Goal: Information Seeking & Learning: Learn about a topic

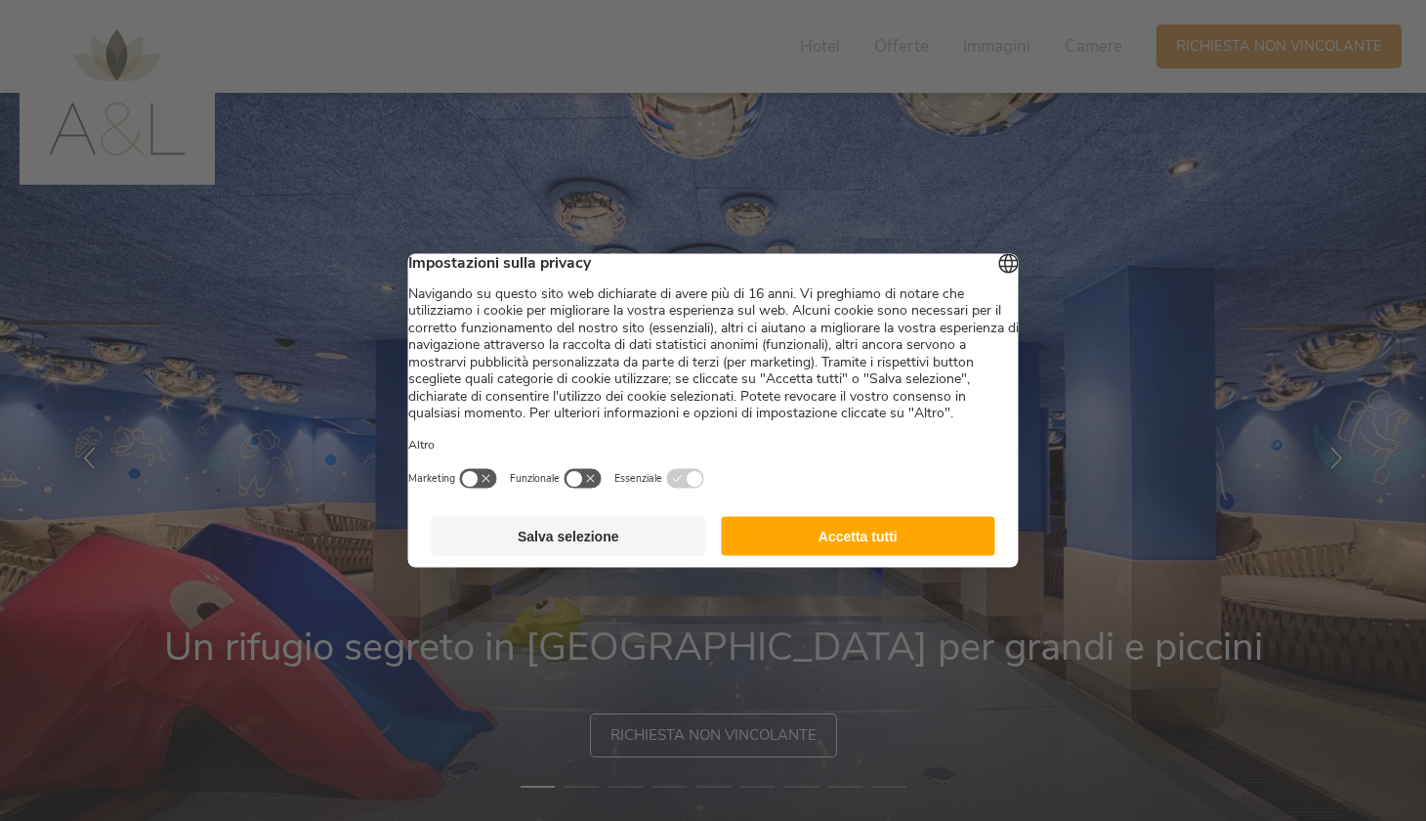
click at [830, 553] on button "Accetta tutti" at bounding box center [858, 536] width 275 height 39
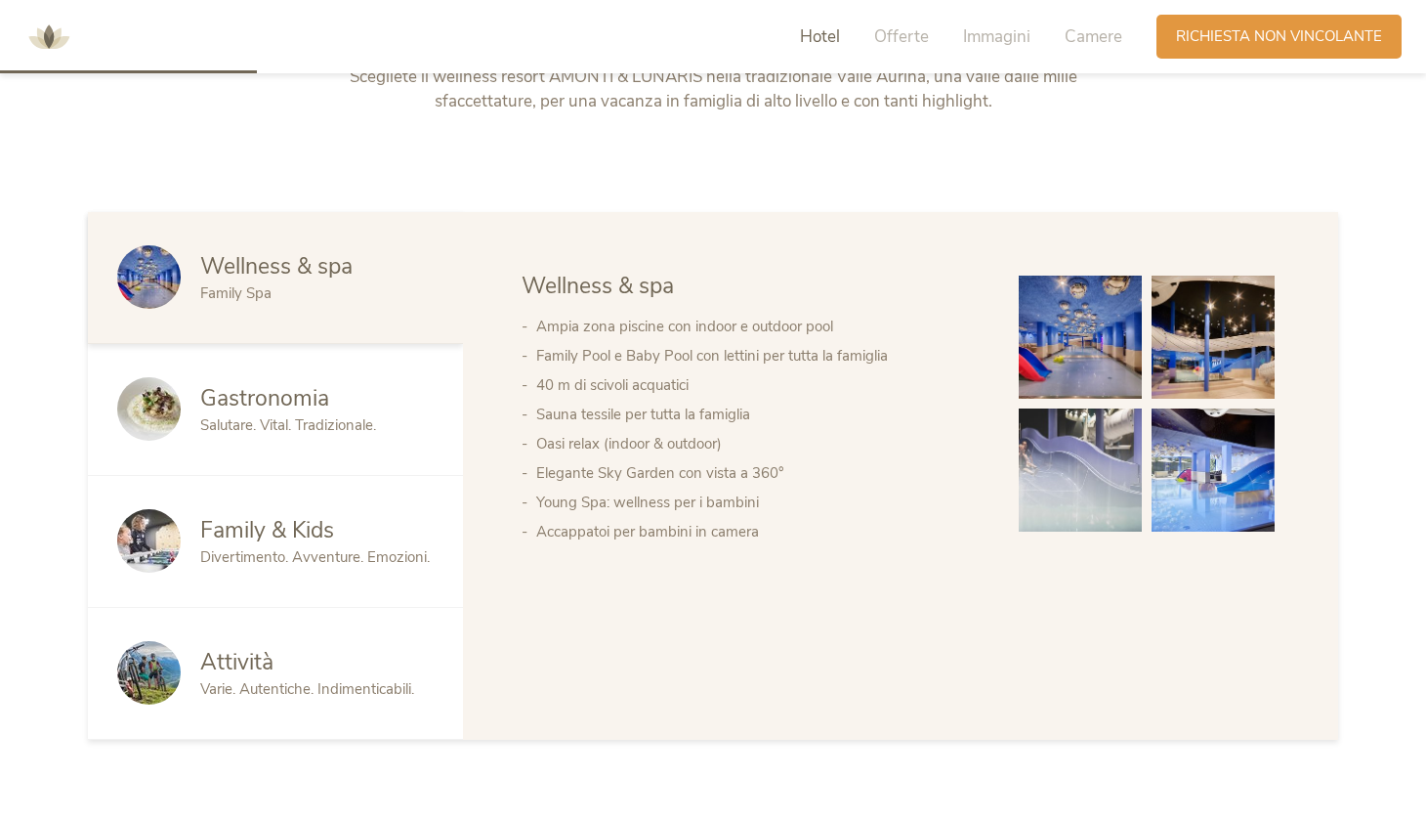
scroll to position [1033, 0]
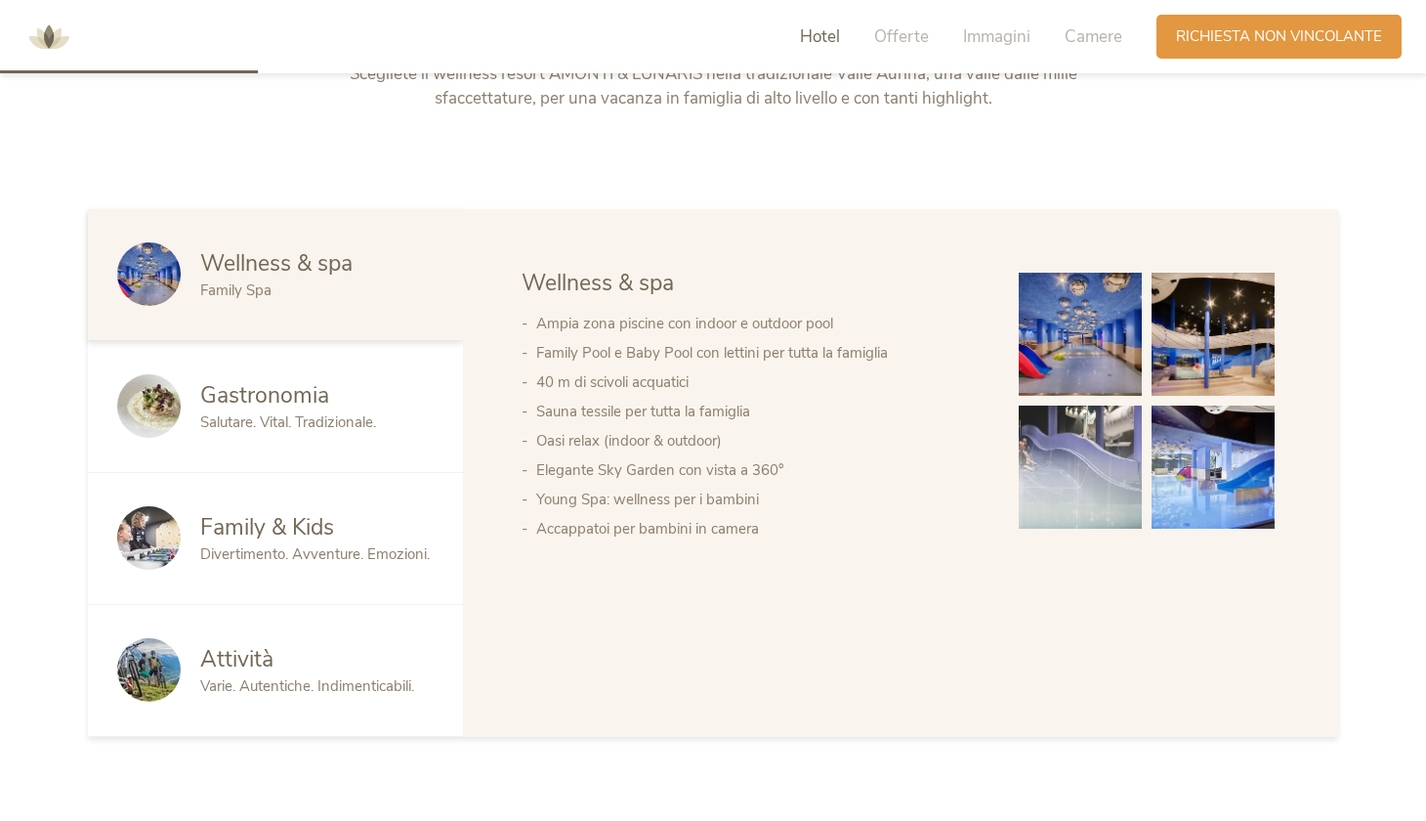
click at [302, 529] on span "Family & Kids" at bounding box center [267, 527] width 134 height 30
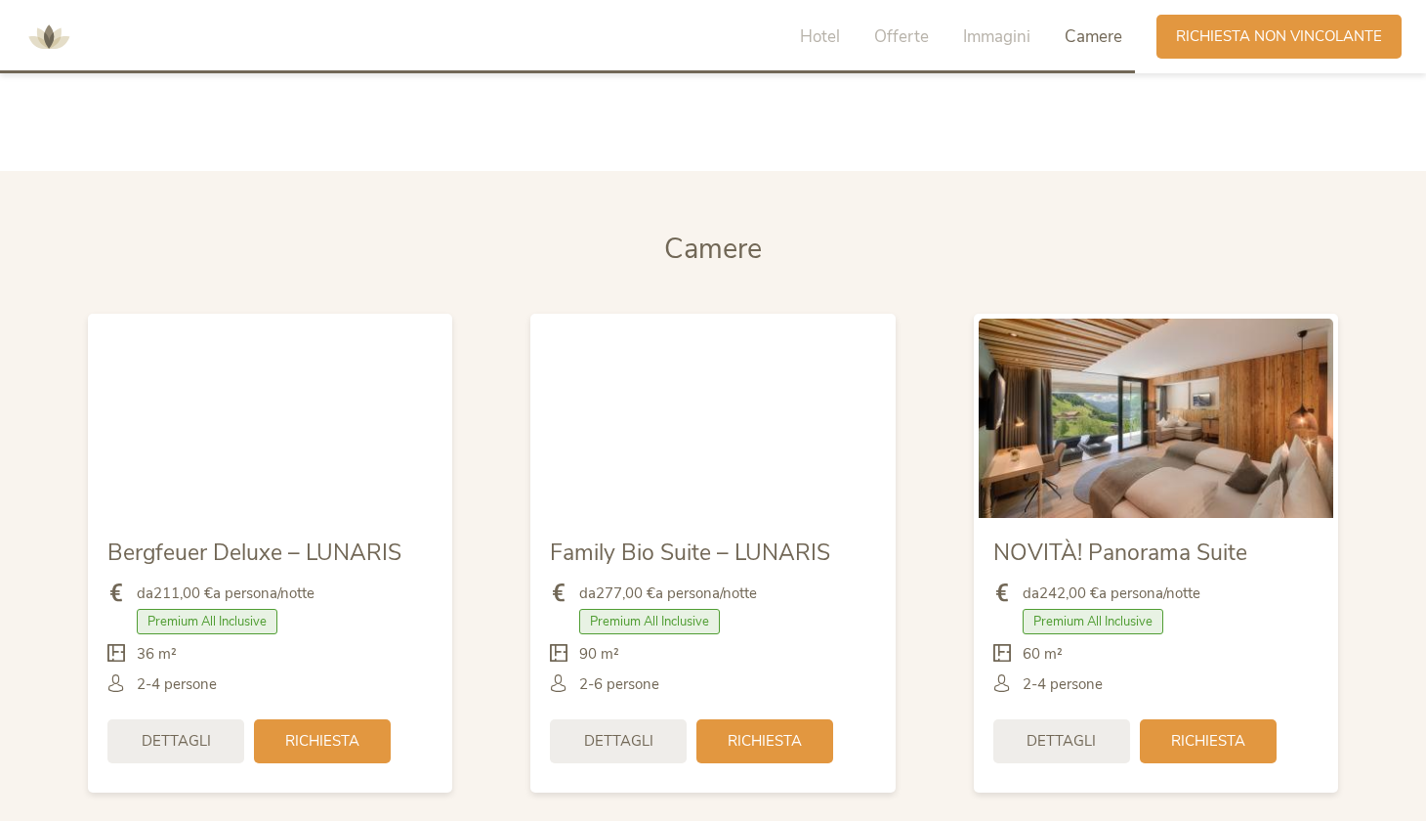
scroll to position [4694, 0]
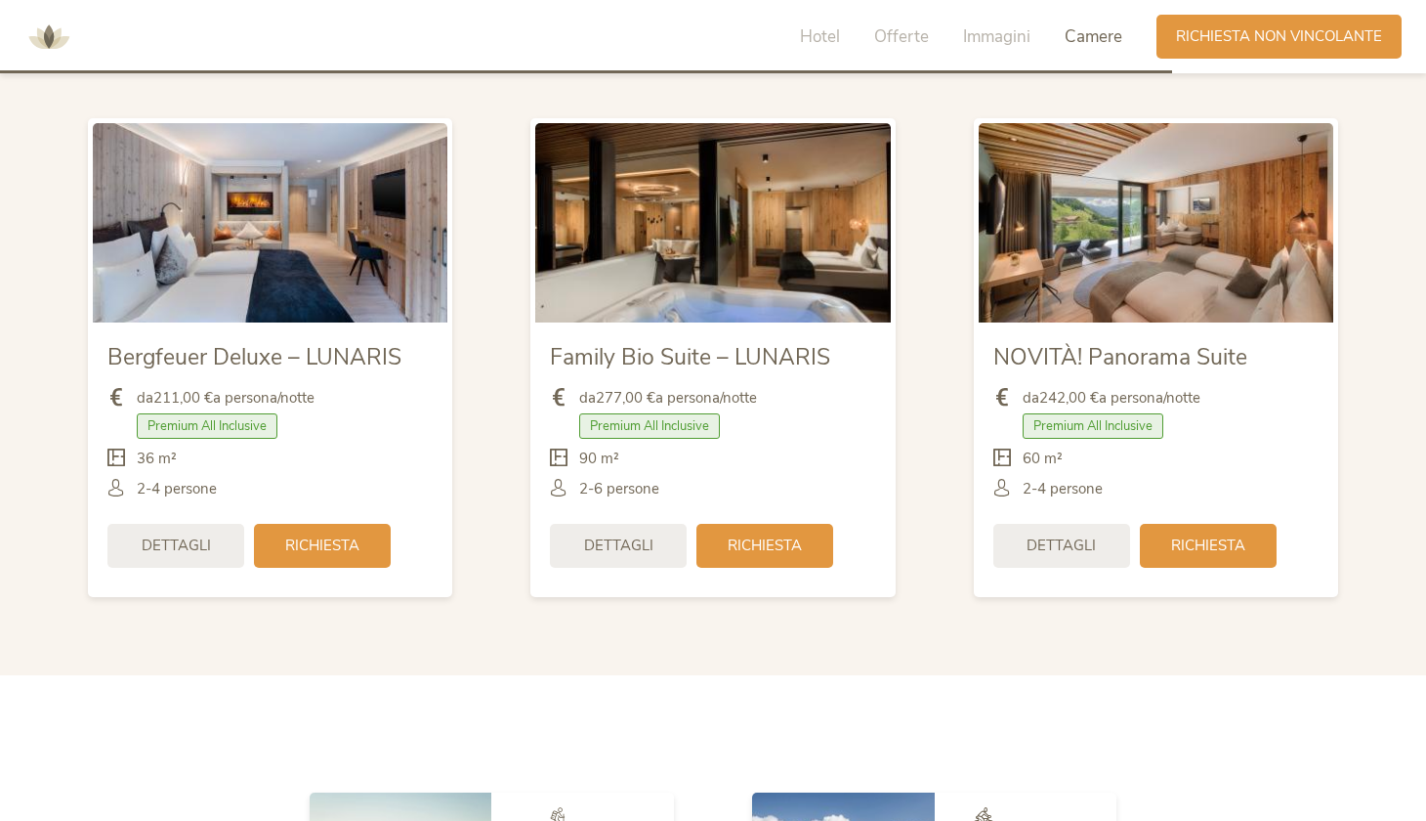
click at [762, 654] on section "Camere Camere Bergfeuer Deluxe – LUNARIS da 211,00 € a persona/notte Premium Al…" at bounding box center [713, 325] width 1426 height 699
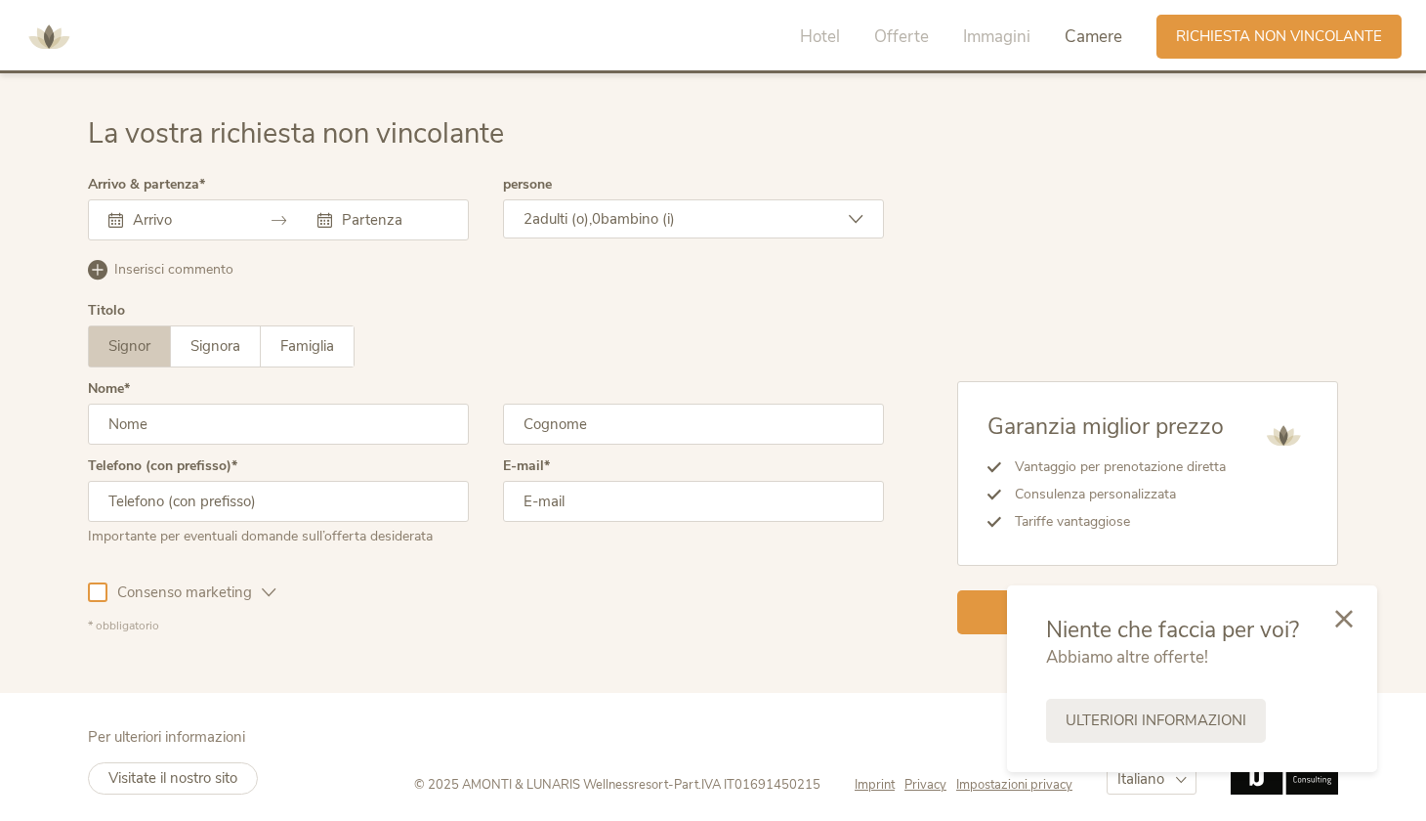
scroll to position [5712, 0]
click at [1266, 35] on span "Richiesta non vincolante" at bounding box center [1279, 34] width 206 height 21
click at [1200, 50] on div "Richiesta Richiesta non vincolante" at bounding box center [1279, 35] width 245 height 44
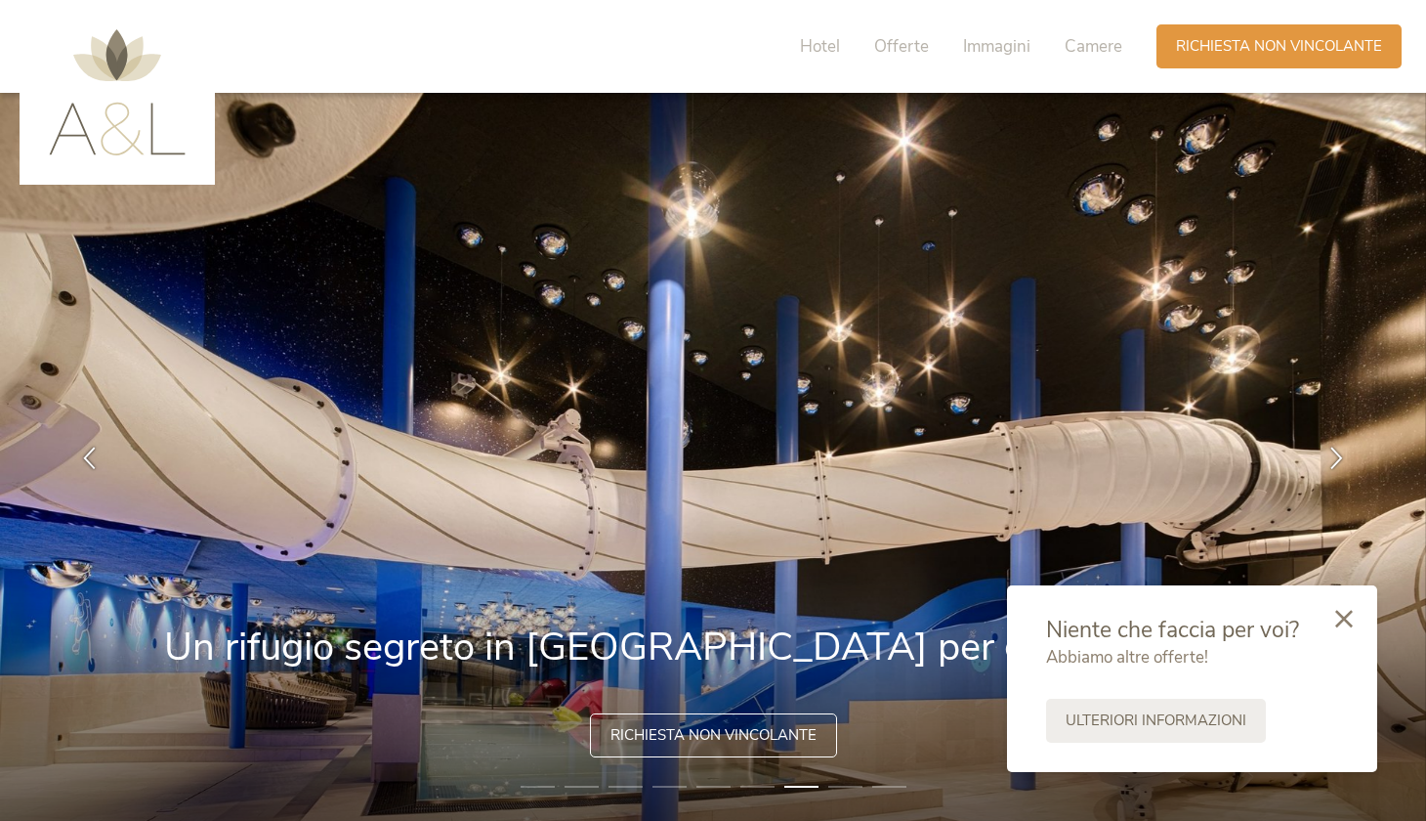
scroll to position [0, 0]
click at [109, 70] on img at bounding box center [117, 92] width 137 height 126
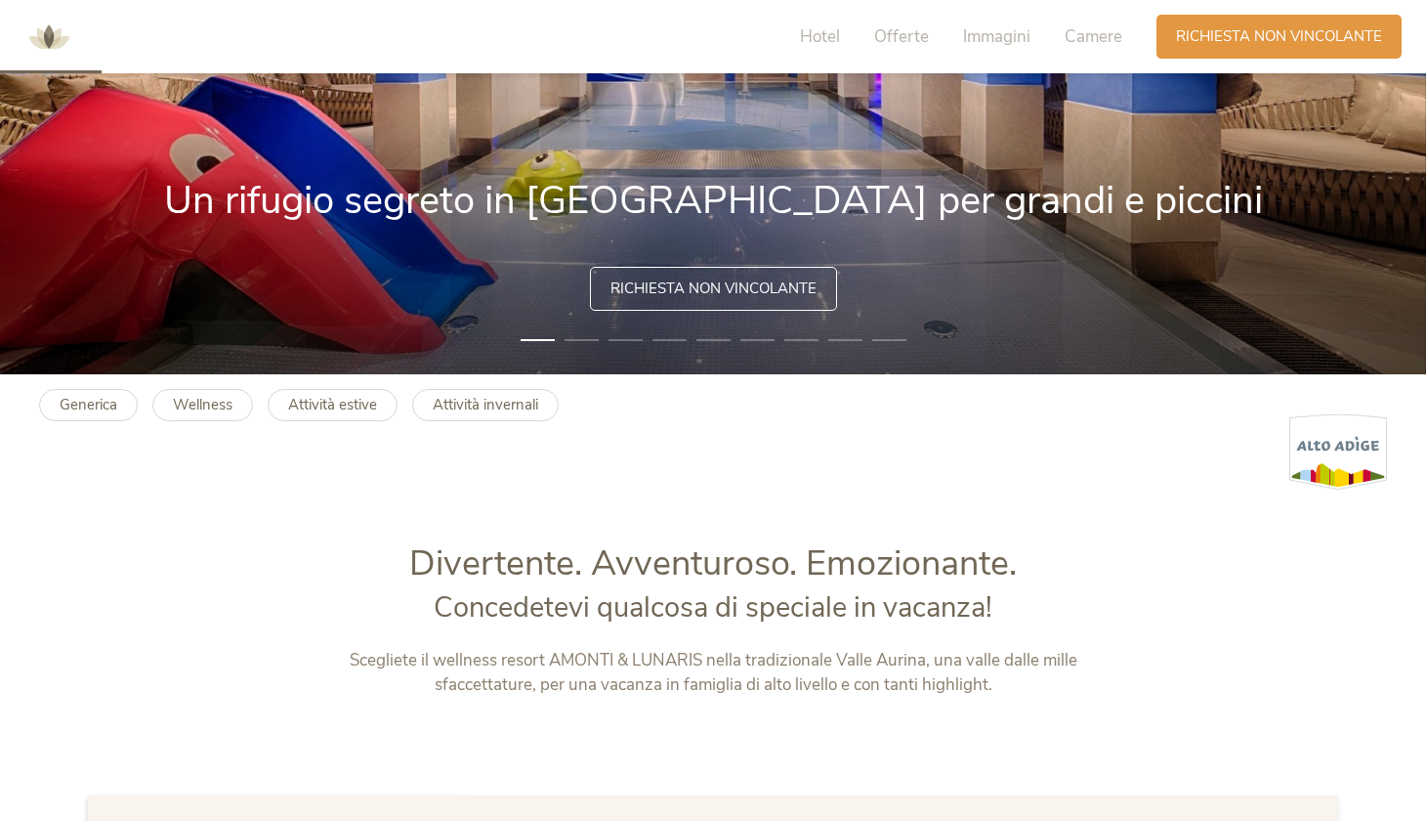
scroll to position [459, 0]
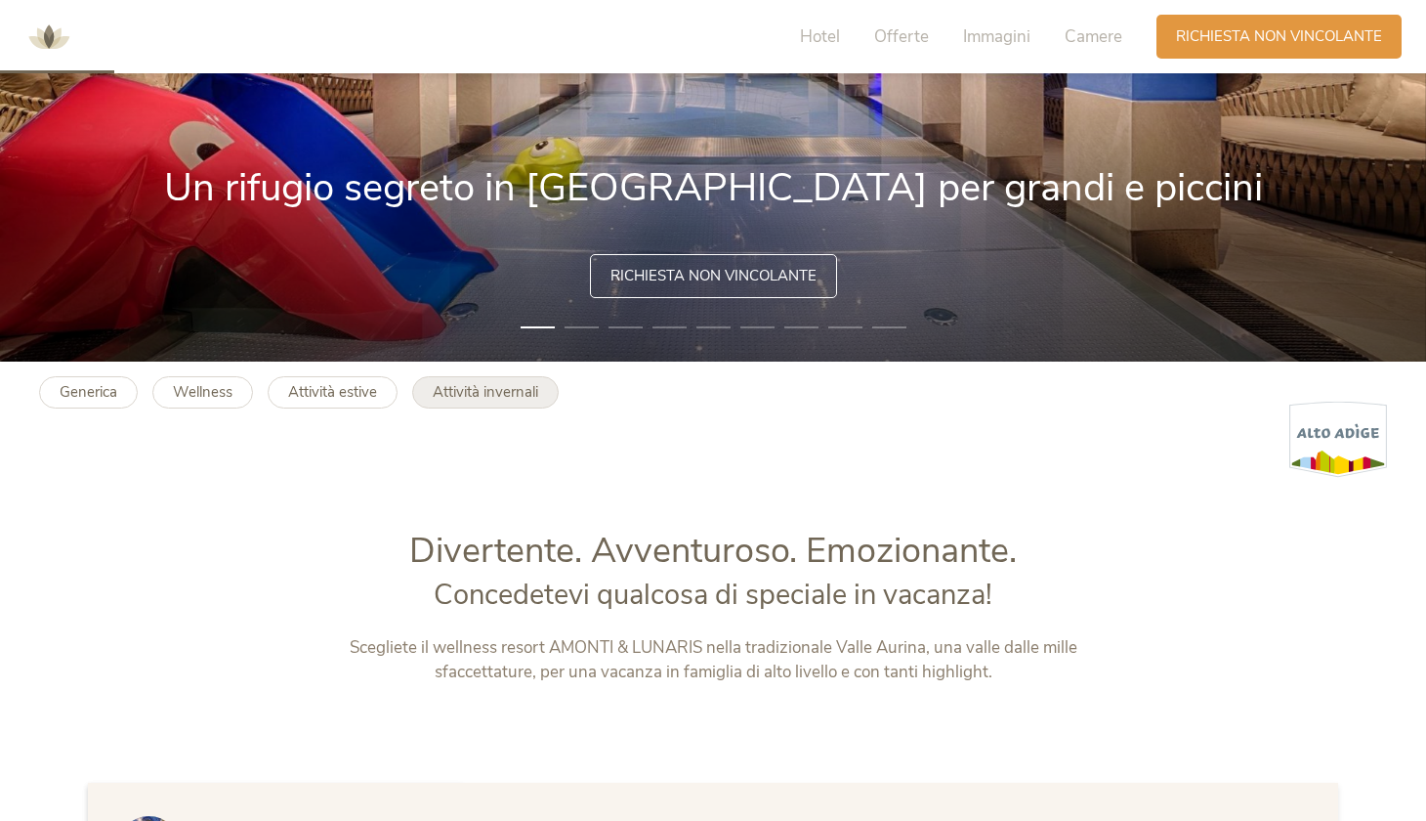
click at [491, 401] on b "Attività invernali" at bounding box center [486, 392] width 106 height 20
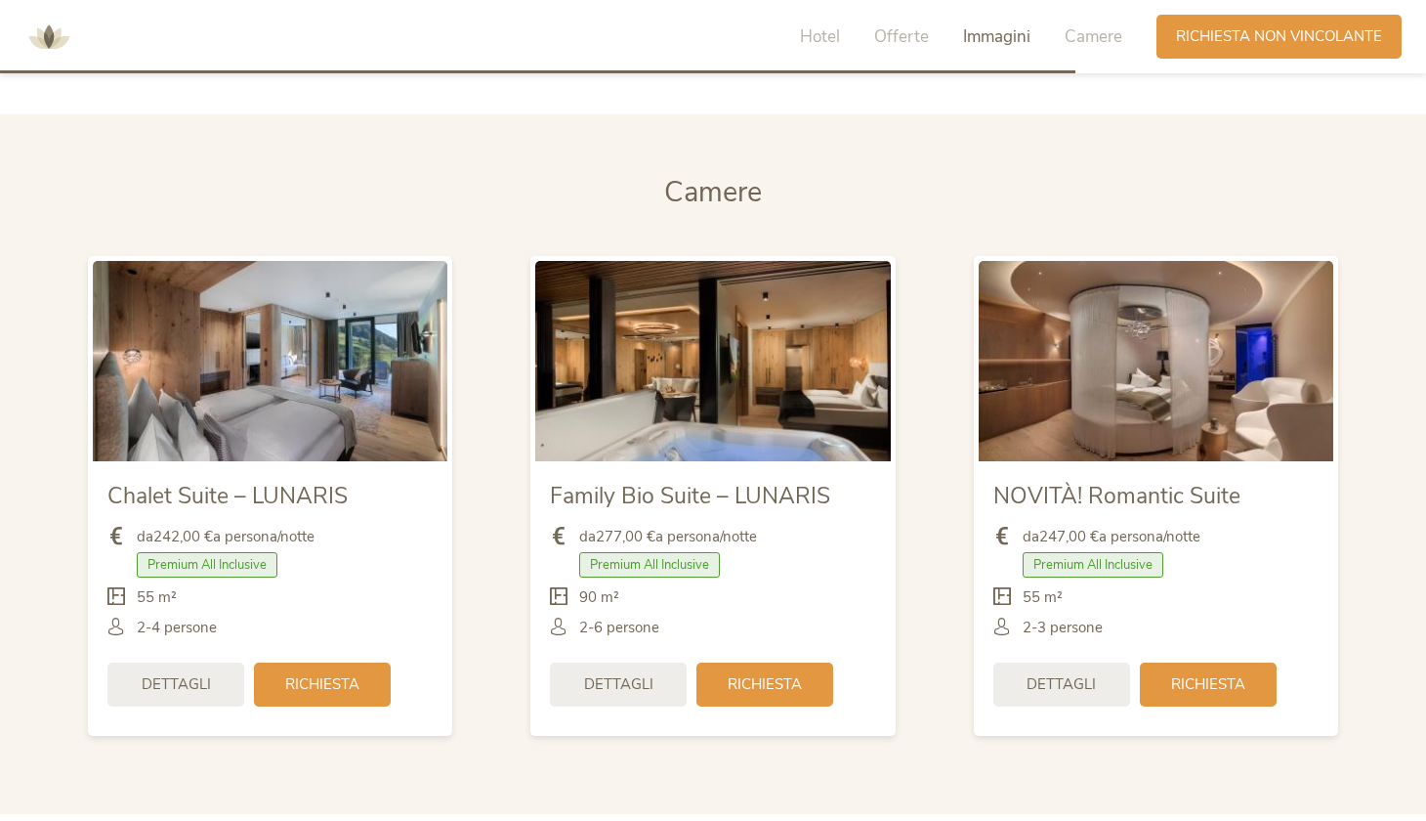
scroll to position [4039, 0]
